Goal: Information Seeking & Learning: Learn about a topic

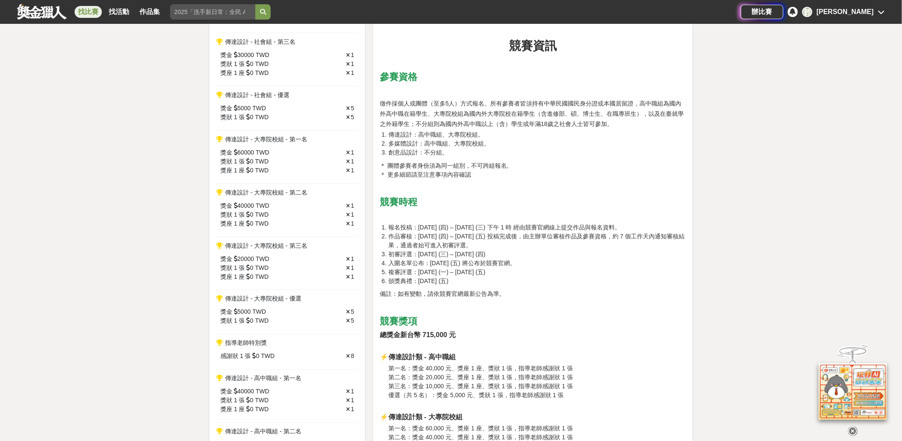
click at [532, 154] on li "創意品設計：不分組。" at bounding box center [536, 152] width 297 height 9
click at [47, 7] on link at bounding box center [42, 11] width 52 height 16
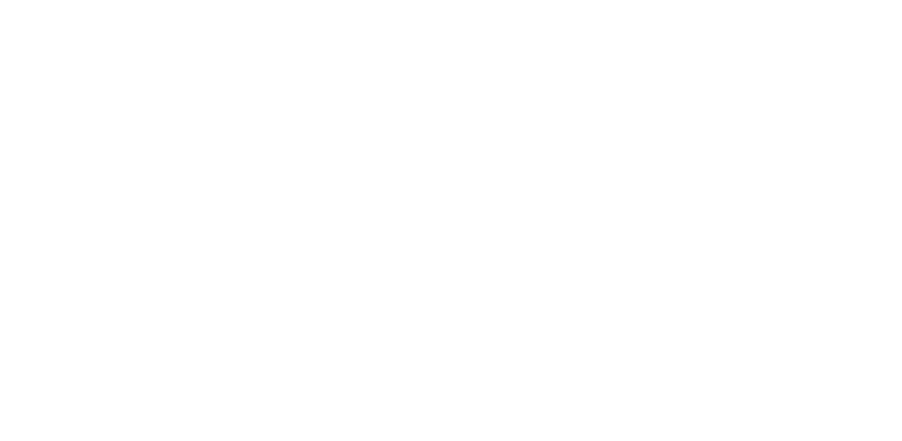
click at [46, 0] on html "獎金獵人 試用獵人 Dream & Hunter 主辦專區 服務介紹 找比賽 找活動 作品集 守護美麗家園 競爭組別 競賽日期 金門馬拉松 熱血戰鬥 挑戰自我…" at bounding box center [451, 0] width 902 height 0
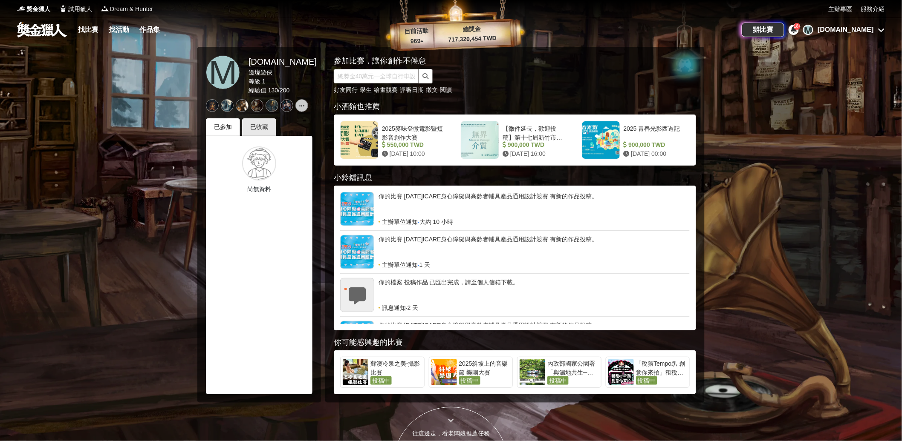
click at [388, 78] on input "text" at bounding box center [376, 76] width 85 height 14
click at [425, 74] on icon "submit" at bounding box center [426, 76] width 6 height 6
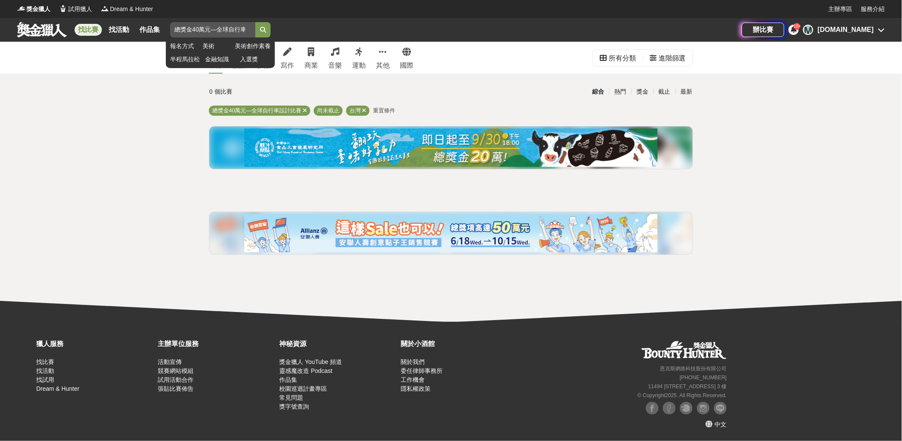
click at [205, 32] on input "總獎金40萬元—全球自行車設計比賽" at bounding box center [212, 29] width 85 height 15
drag, startPoint x: 174, startPoint y: 31, endPoint x: 289, endPoint y: 30, distance: 115.5
click at [289, 30] on div "找比賽 找活動 作品集 總獎金40萬元—全球自行車設計比賽 報名方式 美術 美術創作素養 半程[PERSON_NAME] 金融知識 入選獎" at bounding box center [379, 30] width 724 height 24
click at [248, 31] on input "總獎金40萬元—全球自行車設計比賽" at bounding box center [212, 29] width 85 height 15
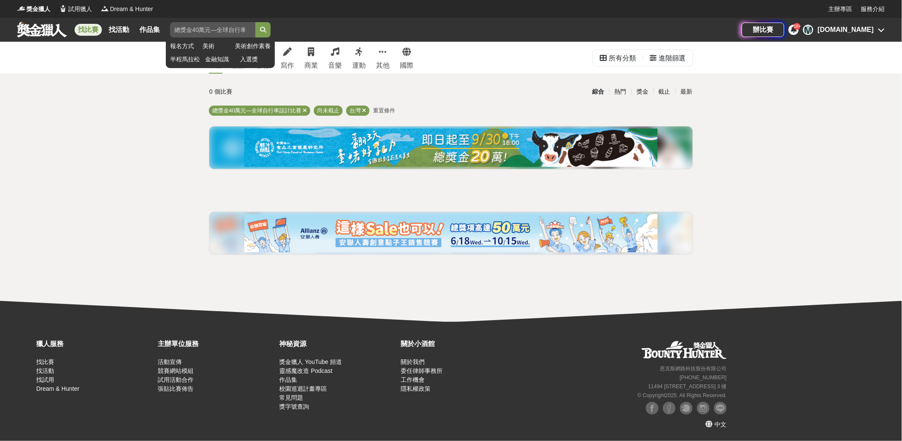
scroll to position [0, 0]
click at [211, 32] on input "search" at bounding box center [212, 29] width 85 height 15
paste input "小剛心想：「原來我提出這樣的要求，他會覺得我內心在恐懼跟他同床」"
type input "小剛心想：「原來我提出這樣的要求，他會覺得我內心在恐懼跟他同床」"
click at [203, 29] on input "search" at bounding box center [212, 29] width 85 height 15
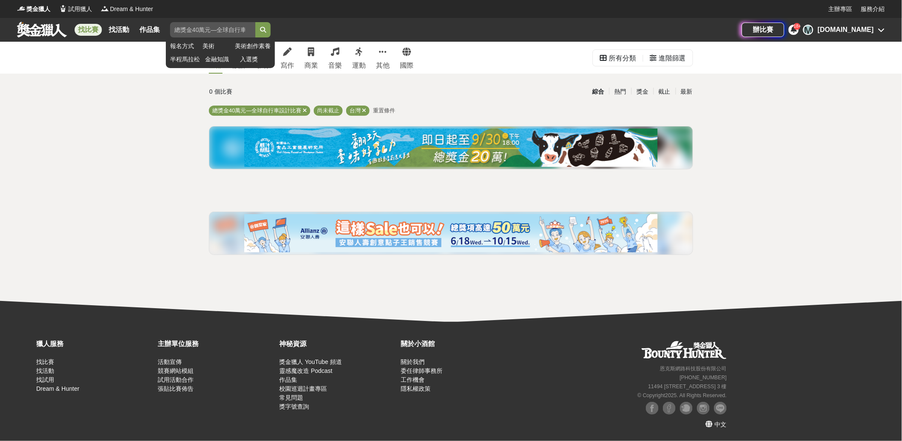
paste input "總獎金40萬元—全球自行車設計比賽"
click at [255, 22] on button "submit" at bounding box center [262, 29] width 15 height 15
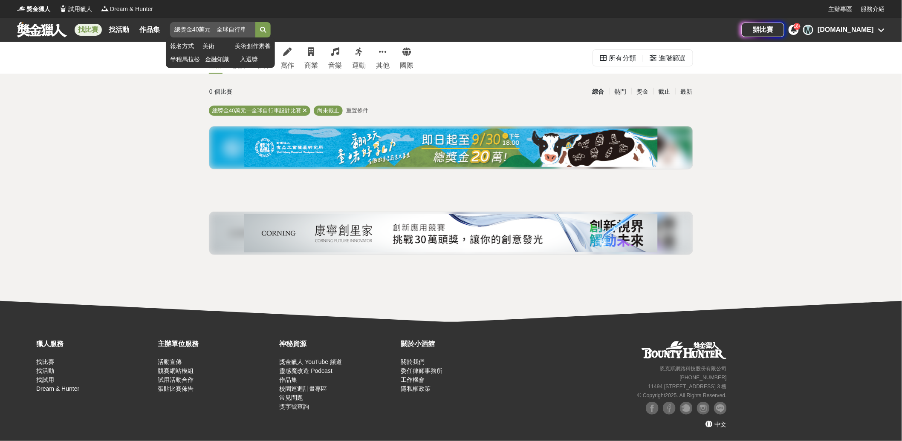
click at [215, 32] on input "總獎金40萬元—全球自行車設計比賽" at bounding box center [212, 29] width 85 height 15
click at [255, 22] on button "submit" at bounding box center [262, 29] width 15 height 15
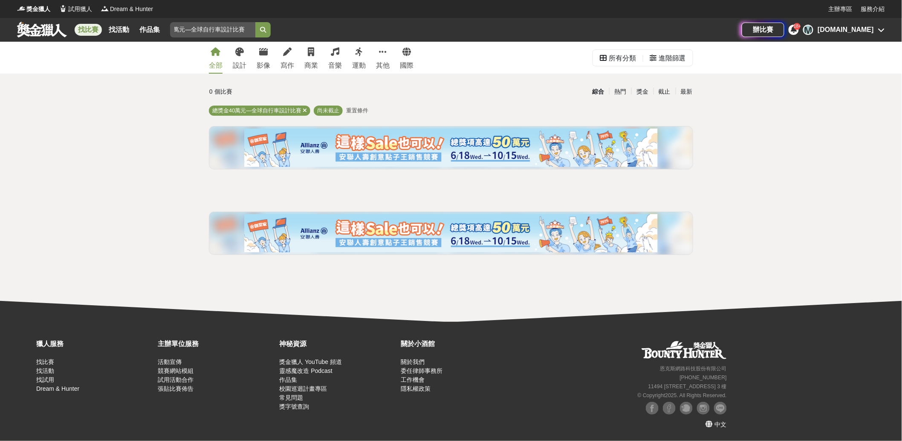
scroll to position [0, 0]
click at [184, 32] on input "總獎金40萬元—全球自行車設計比賽" at bounding box center [212, 29] width 85 height 15
paste input "—"
click at [255, 22] on button "submit" at bounding box center [262, 29] width 15 height 15
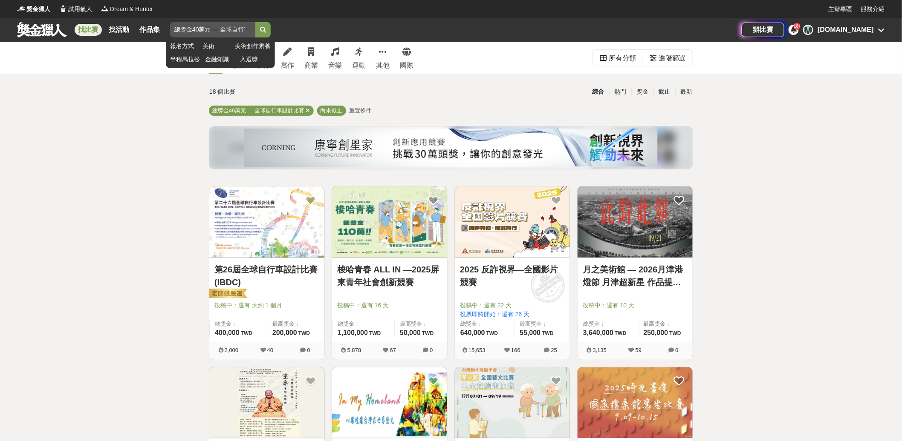
click at [195, 27] on input "總獎金40萬元 — 全球自行車設計比賽" at bounding box center [212, 29] width 85 height 15
paste input "search"
type input "總獎金40萬元 全球自行車設計比賽"
click at [255, 22] on button "submit" at bounding box center [262, 29] width 15 height 15
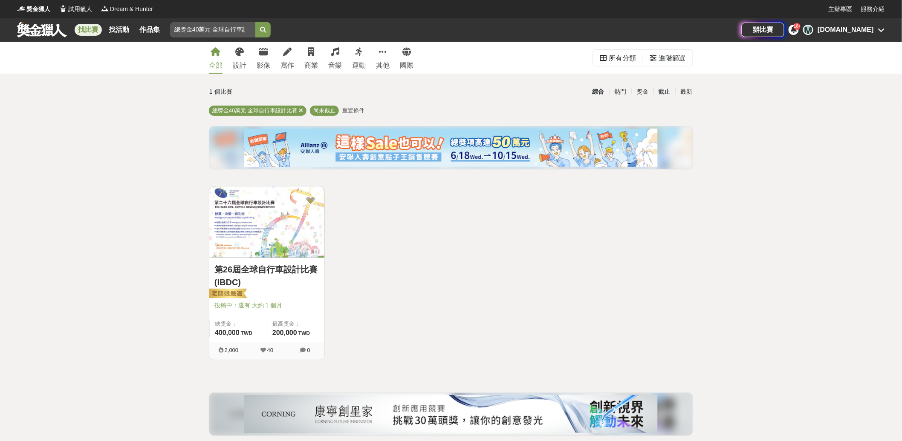
click at [399, 222] on div "第26屆全球自行車設計比賽(IBDC) 投稿中：還有 大約 1 個月 總獎金： 400,000 400,000 TWD 最高獎金： 200,000 TWD 2…" at bounding box center [450, 276] width 491 height 181
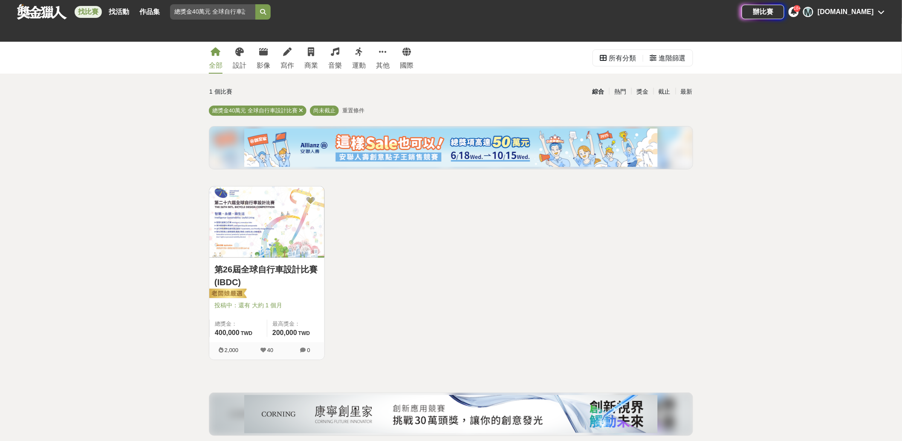
scroll to position [151, 0]
